Goal: Find specific page/section

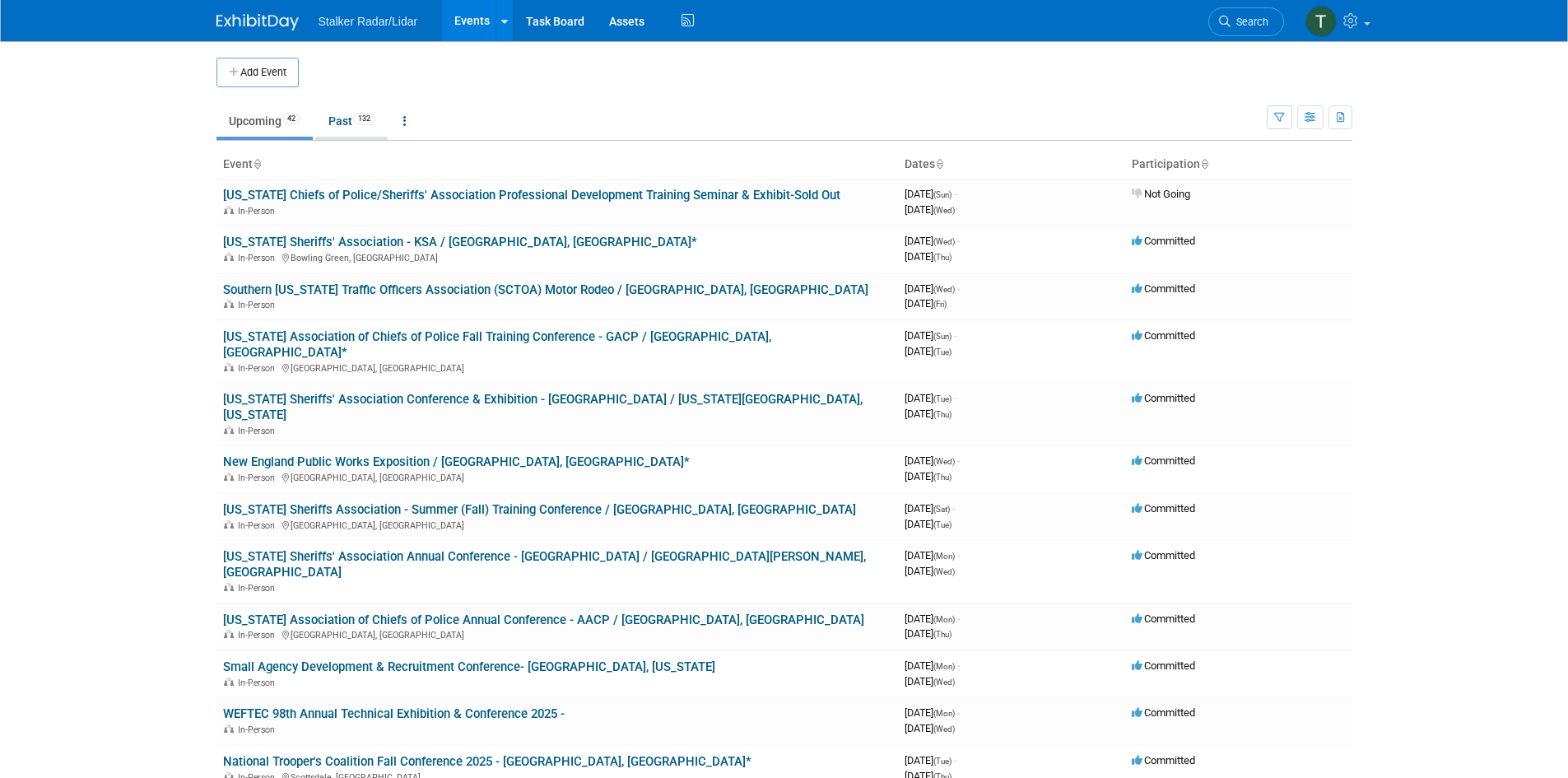
click at [353, 122] on link "Past 132" at bounding box center [352, 121] width 72 height 31
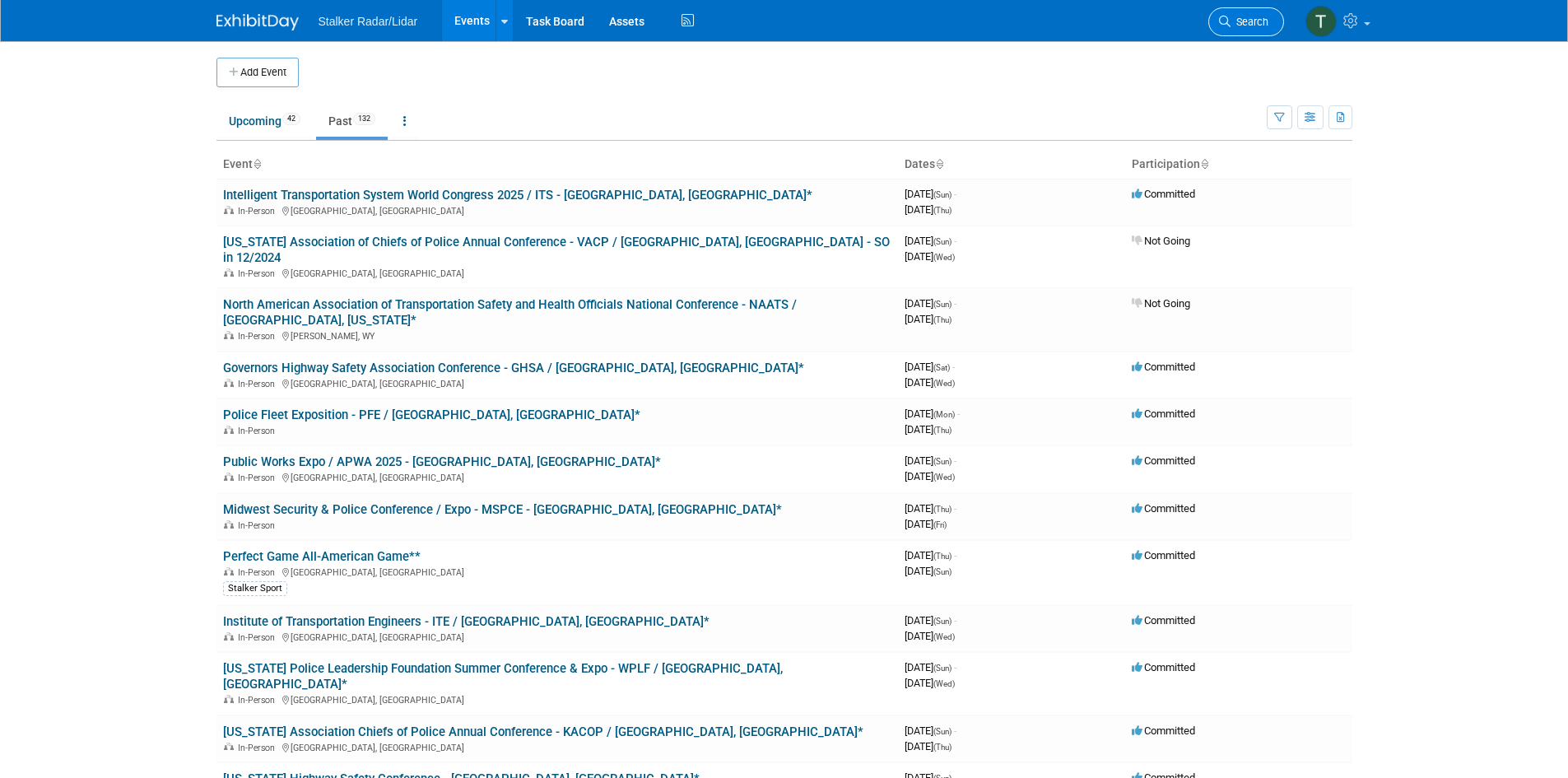
click at [1243, 26] on span "Search" at bounding box center [1250, 21] width 38 height 12
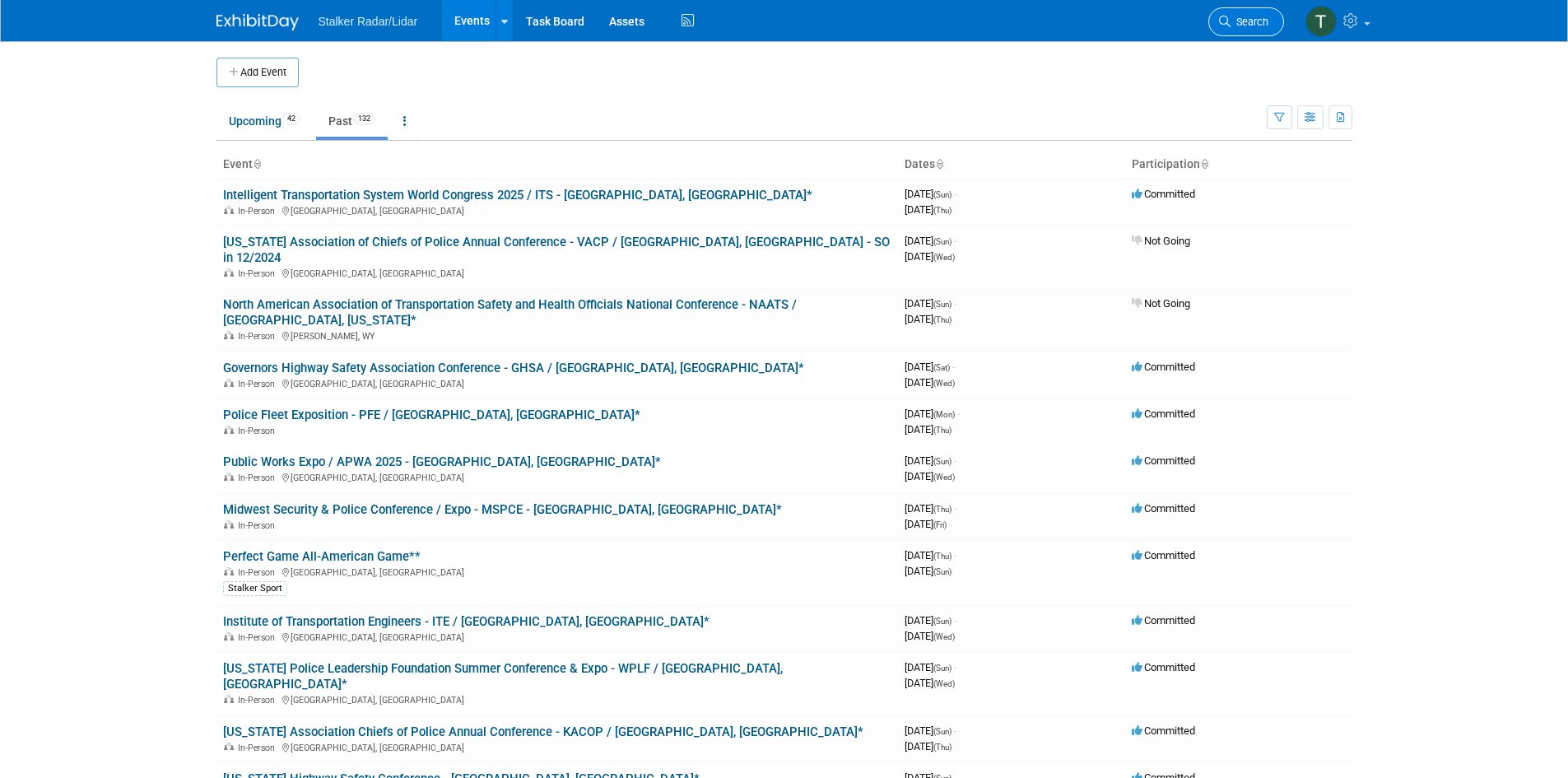
click at [1252, 16] on span "Search" at bounding box center [1250, 21] width 38 height 12
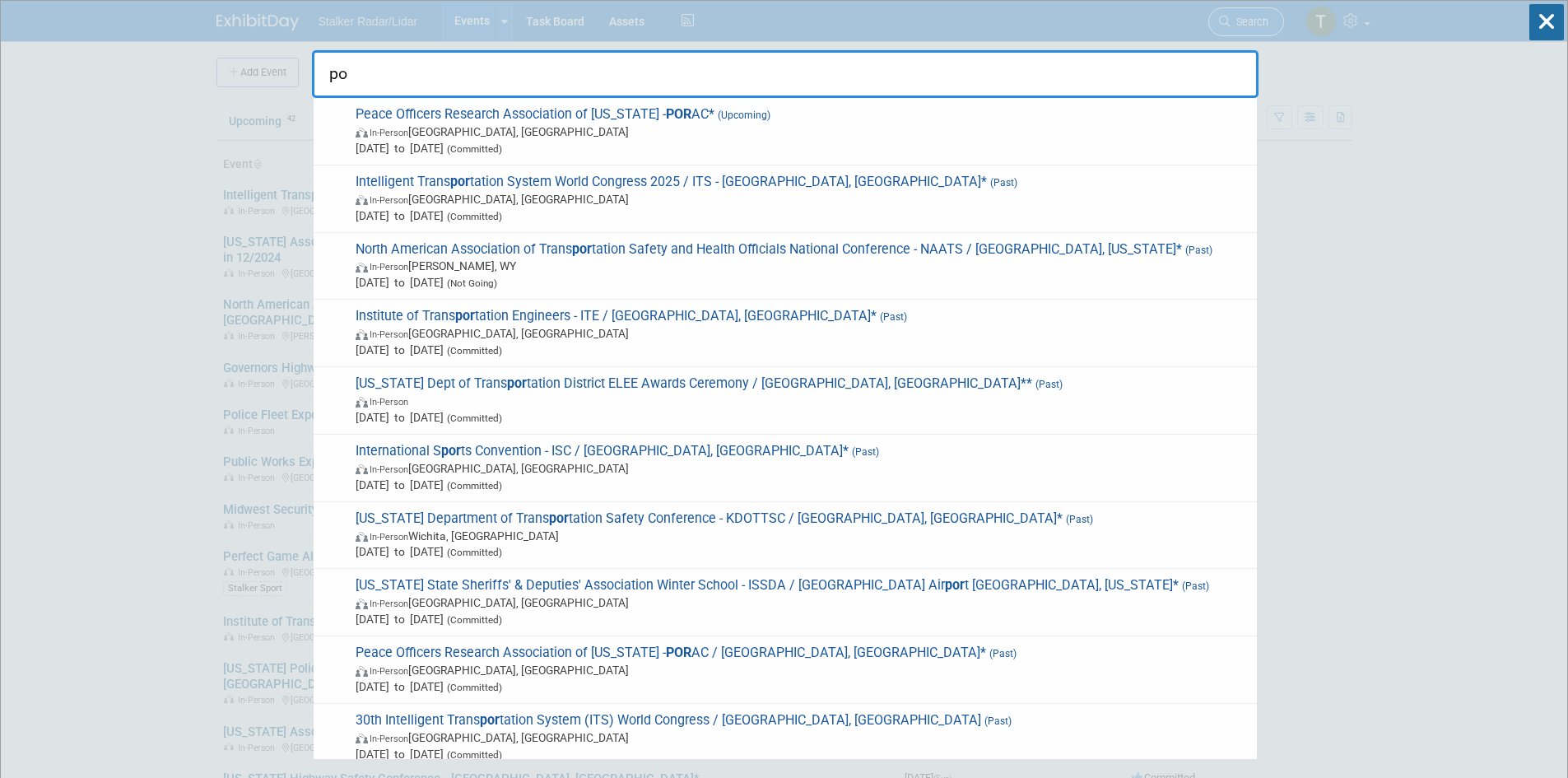
type input "p"
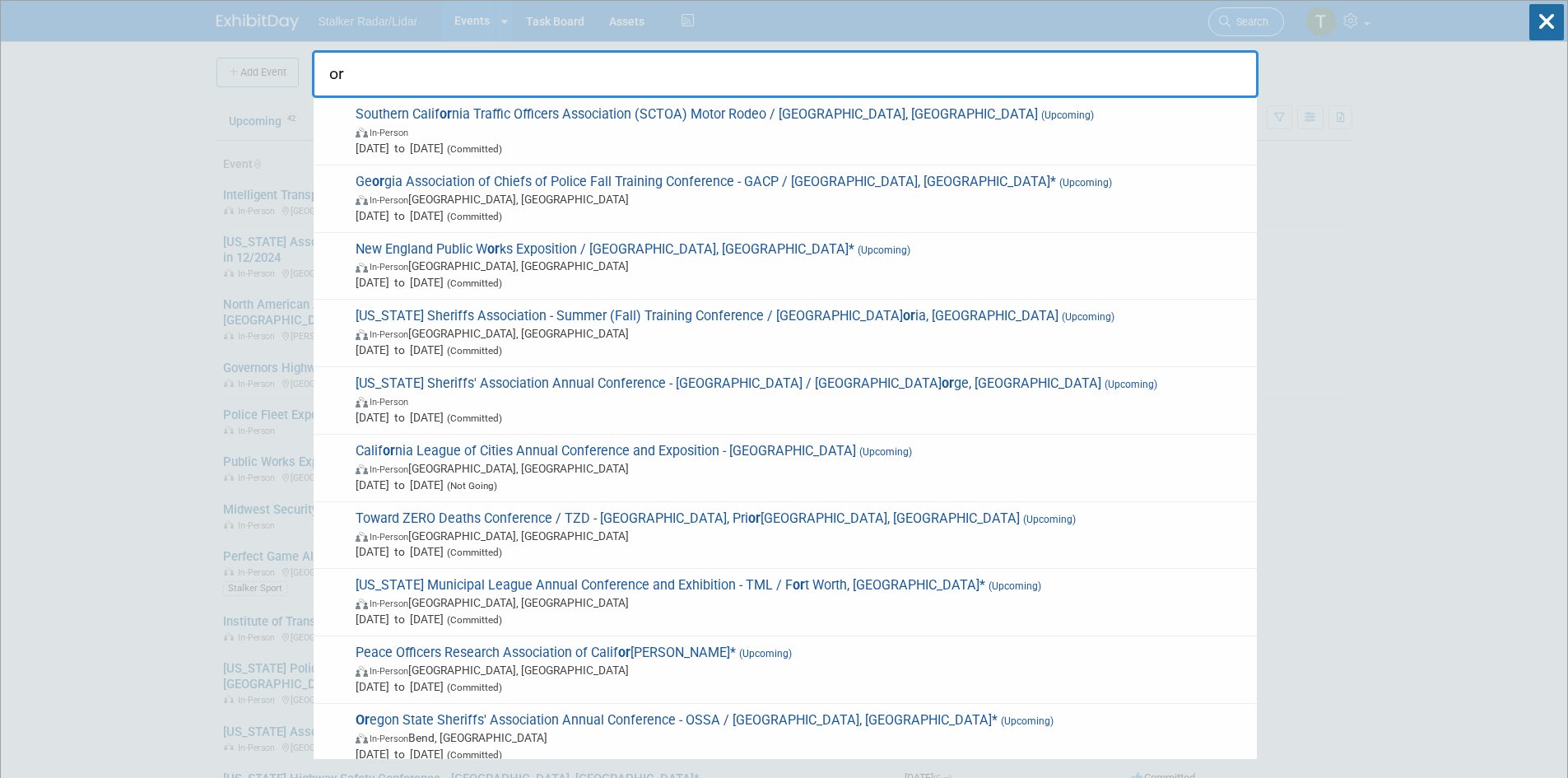
type input "o"
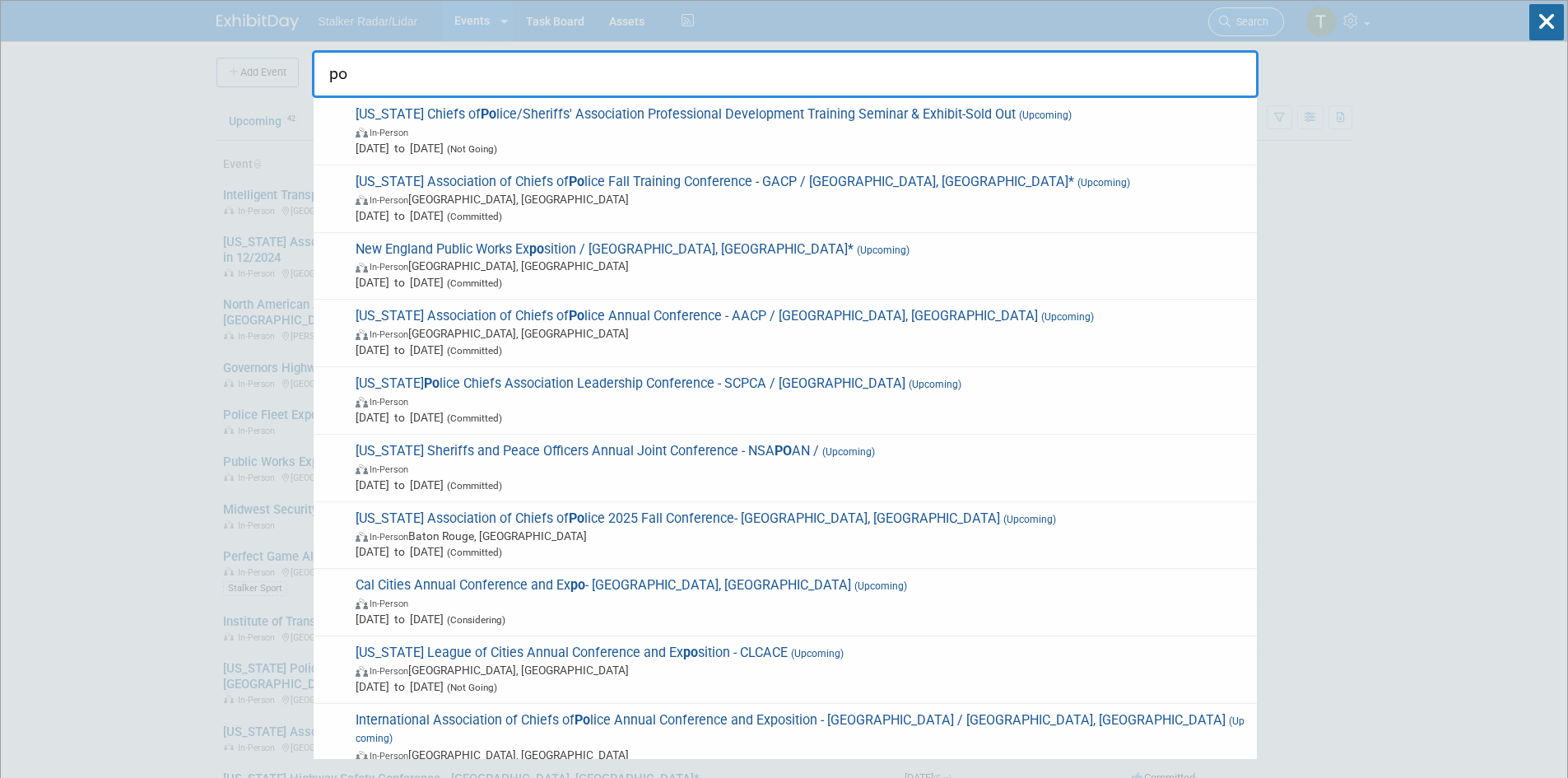
type input "p"
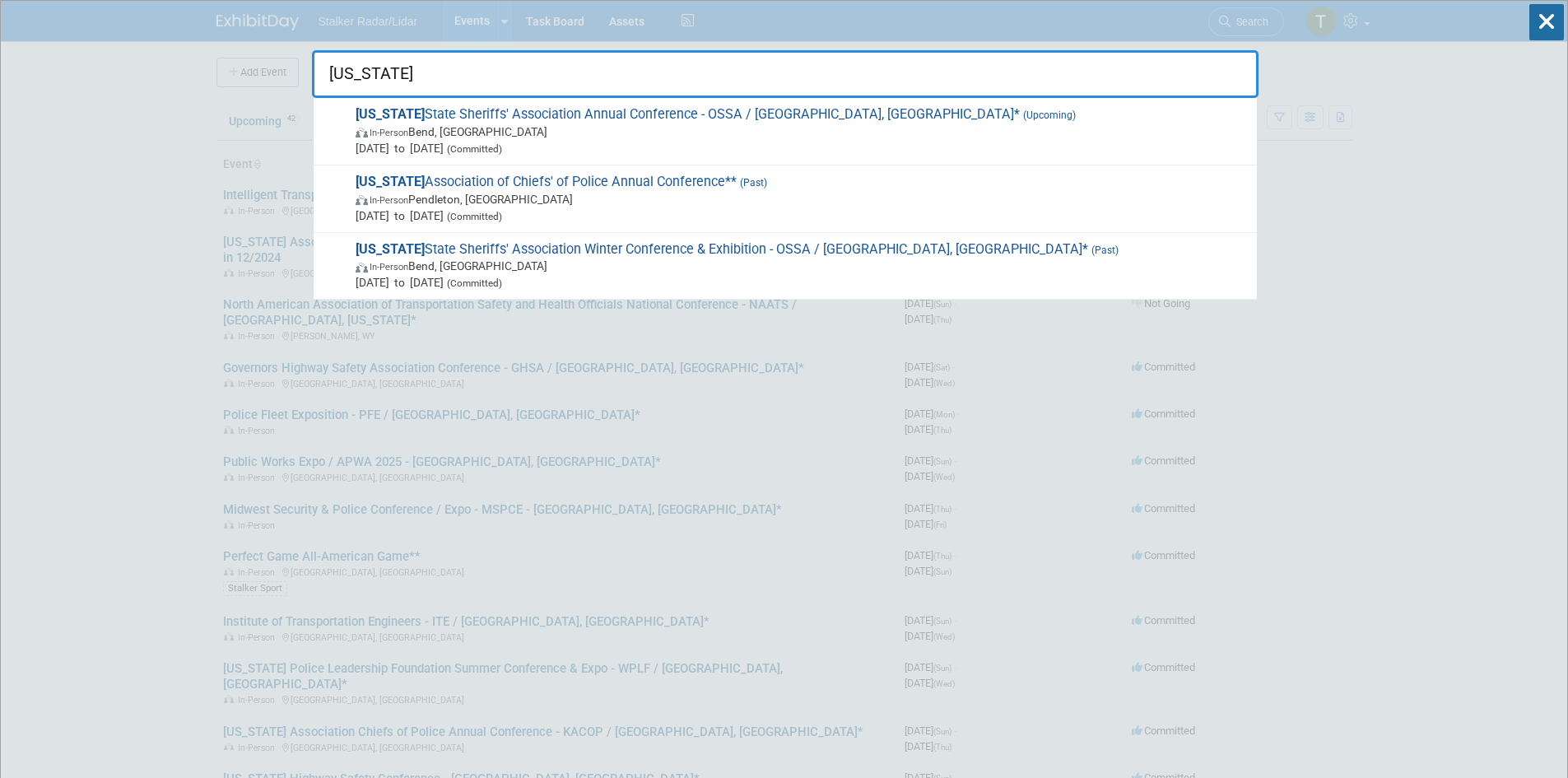
click at [440, 82] on input "oregon" at bounding box center [785, 74] width 947 height 48
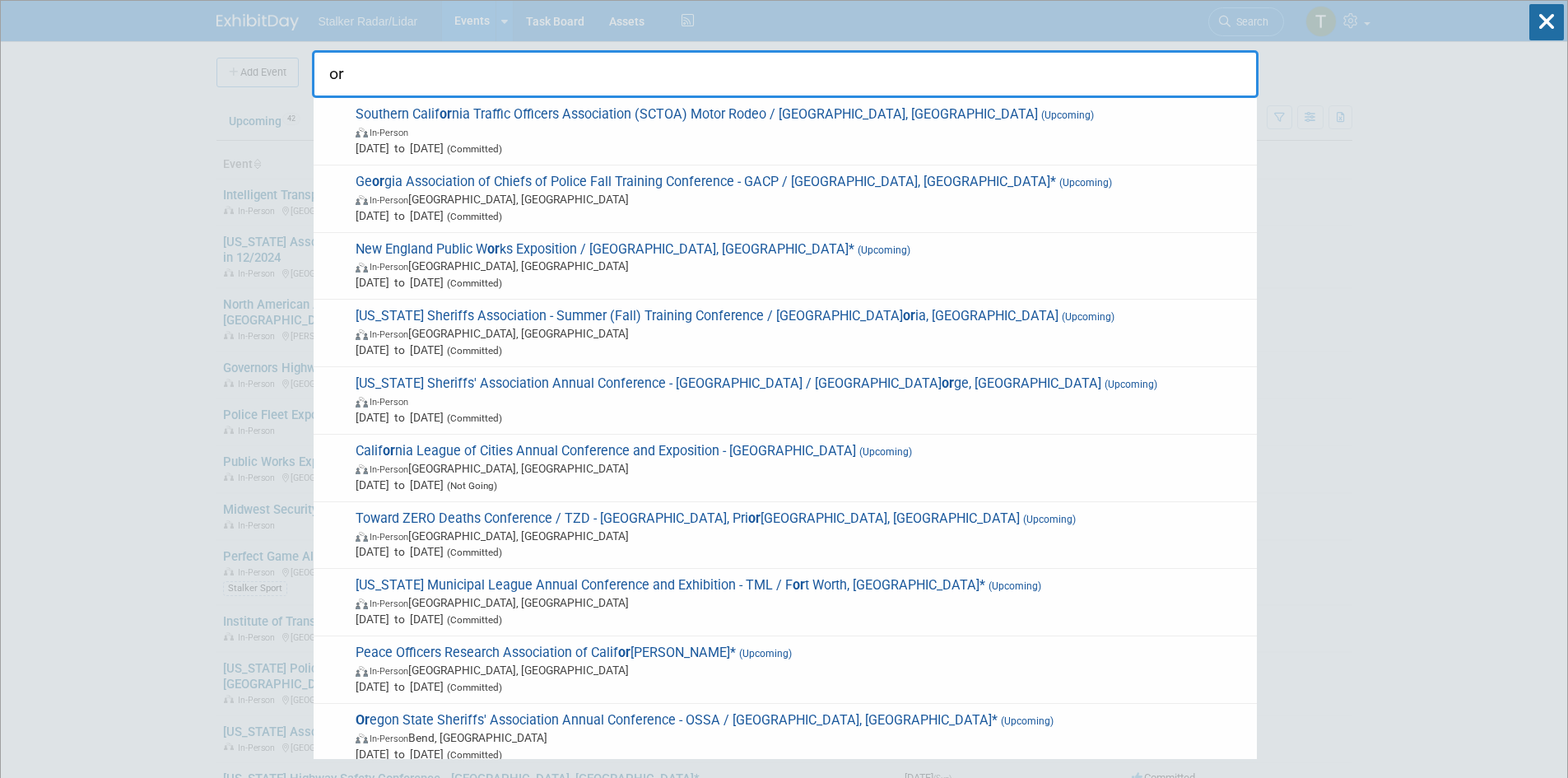
type input "o"
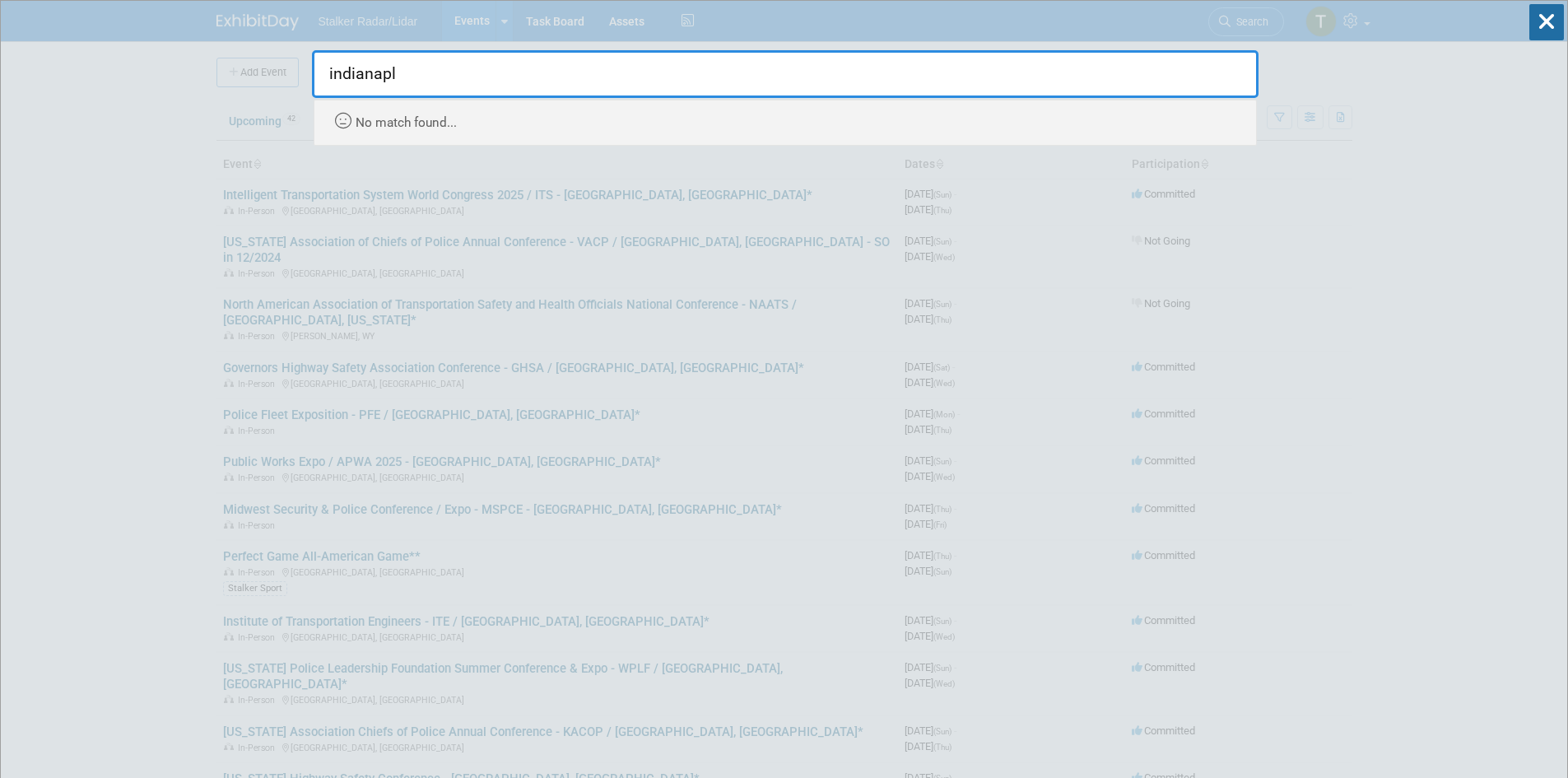
type input "indianap"
